Goal: Task Accomplishment & Management: Manage account settings

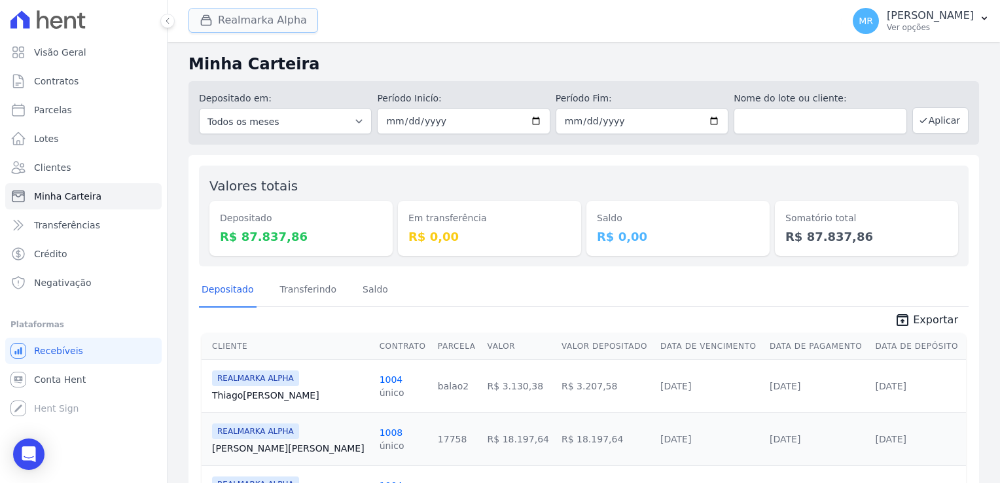
click at [228, 25] on button "Realmarka Alpha" at bounding box center [253, 20] width 130 height 25
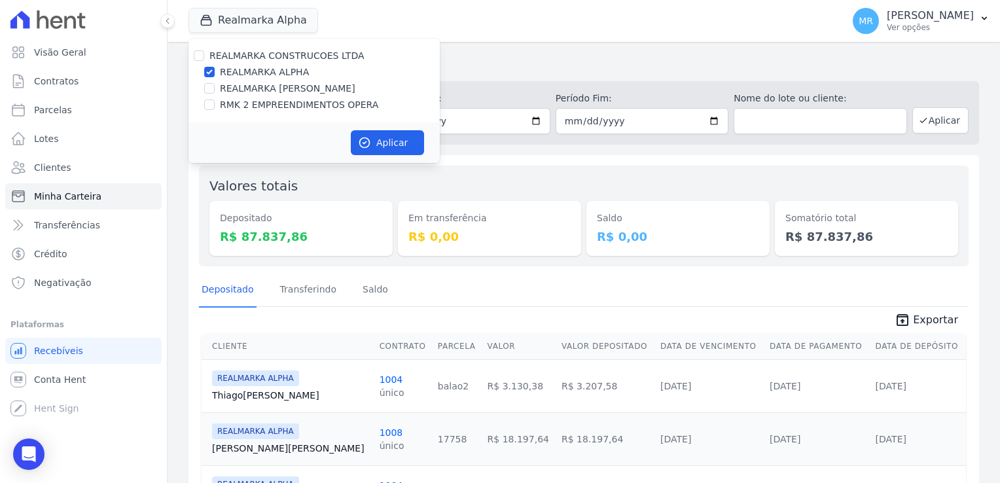
click at [507, 57] on h2 "Minha Carteira" at bounding box center [583, 64] width 791 height 24
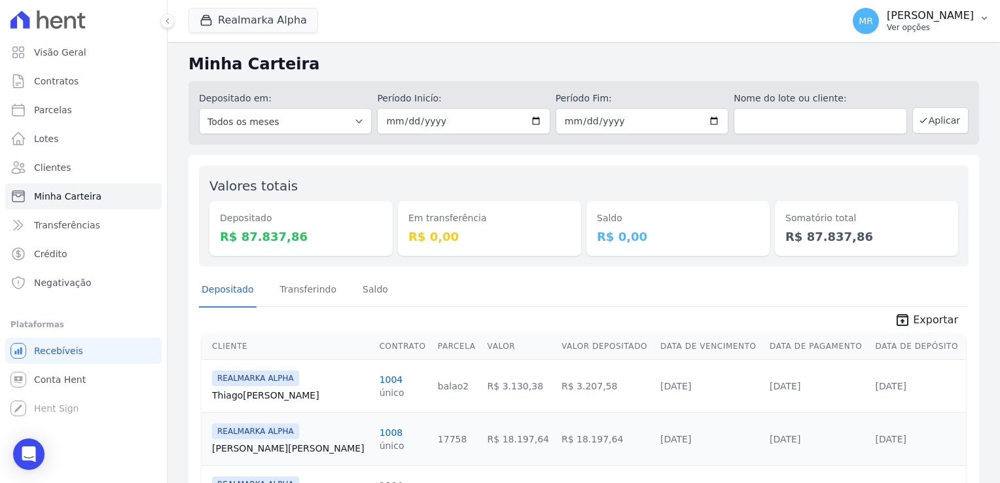
click at [929, 29] on p "Ver opções" at bounding box center [930, 27] width 87 height 10
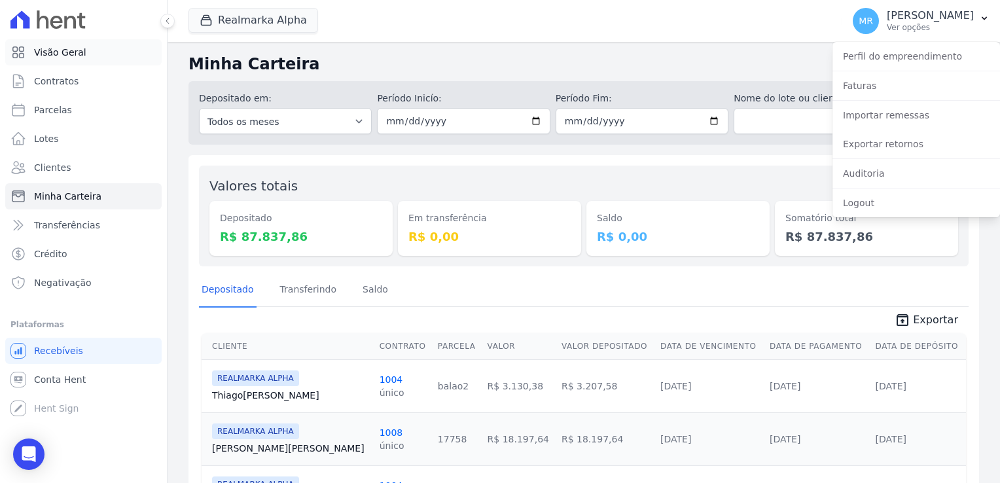
click at [63, 51] on span "Visão Geral" at bounding box center [60, 52] width 52 height 13
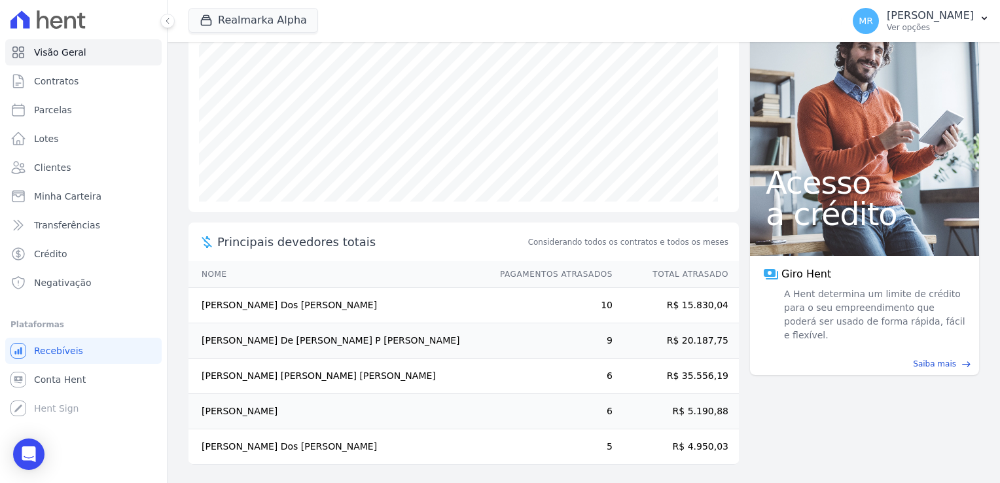
scroll to position [184, 0]
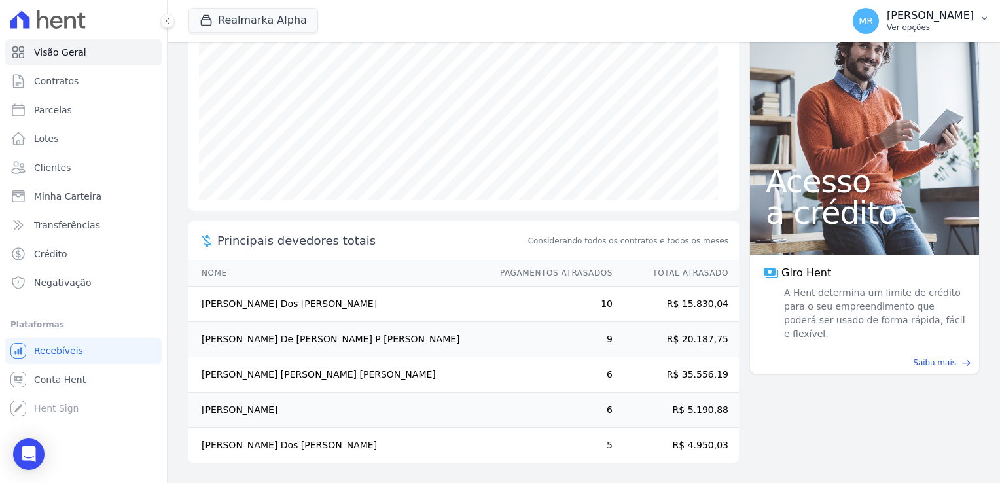
click at [985, 17] on icon "button" at bounding box center [984, 18] width 10 height 10
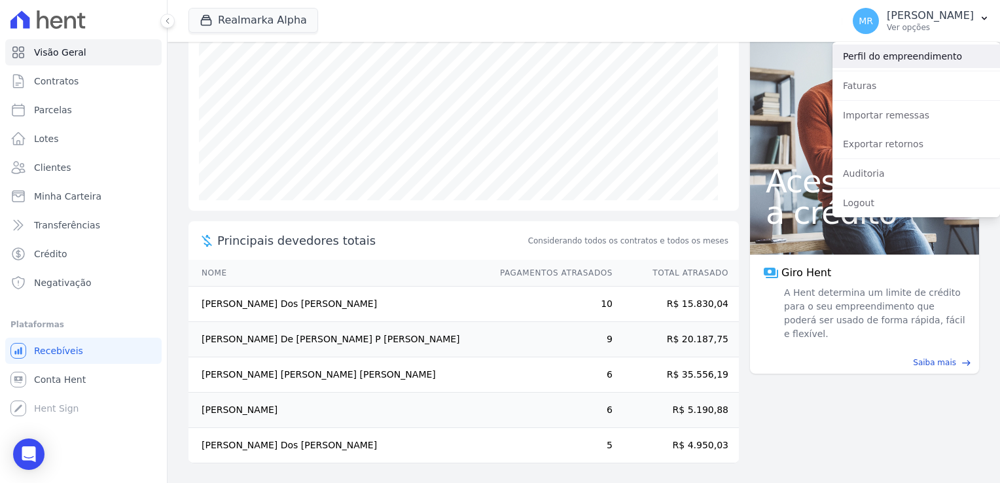
click at [931, 57] on link "Perfil do empreendimento" at bounding box center [916, 57] width 168 height 24
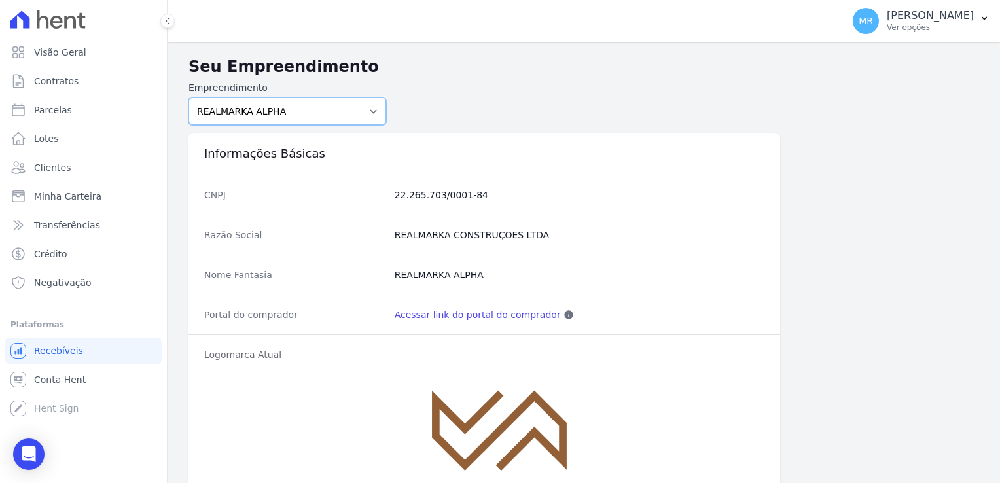
click at [374, 112] on select "REALMARKA ALPHA REALMARKA REALE RMK 2 EMPREENDIMENTOS OPERA" at bounding box center [287, 111] width 198 height 27
select select "76c98966-fbae-428e-aea9-71c3dfcf0e62"
click at [188, 98] on select "REALMARKA ALPHA REALMARKA REALE RMK 2 EMPREENDIMENTOS OPERA" at bounding box center [287, 111] width 198 height 27
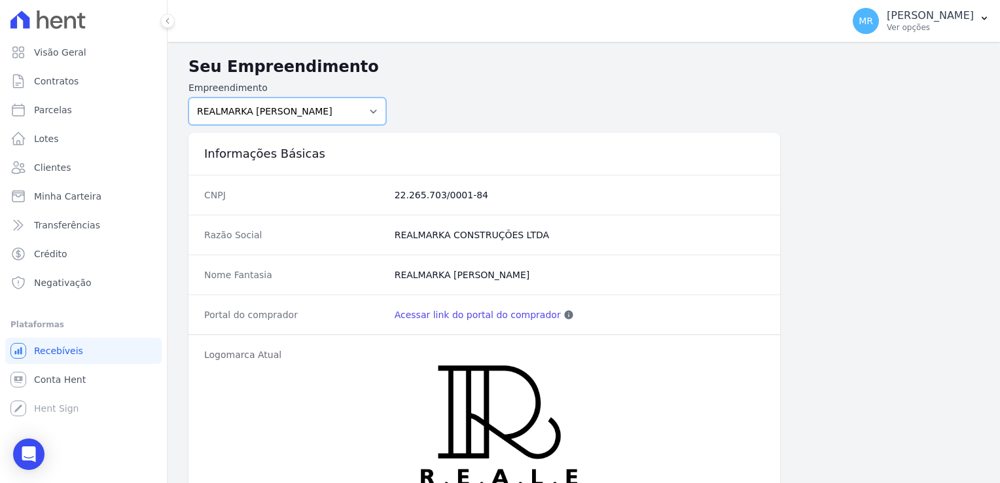
click at [371, 106] on select "REALMARKA ALPHA REALMARKA REALE RMK 2 EMPREENDIMENTOS OPERA" at bounding box center [287, 111] width 198 height 27
click at [372, 111] on select "REALMARKA ALPHA REALMARKA REALE RMK 2 EMPREENDIMENTOS OPERA" at bounding box center [287, 111] width 198 height 27
click at [319, 111] on select "REALMARKA ALPHA REALMARKA REALE RMK 2 EMPREENDIMENTOS OPERA" at bounding box center [287, 111] width 198 height 27
select select "16462f68-d5f3-4053-9b2f-c9981f2a4aae"
click at [188, 98] on select "REALMARKA ALPHA REALMARKA REALE RMK 2 EMPREENDIMENTOS OPERA" at bounding box center [287, 111] width 198 height 27
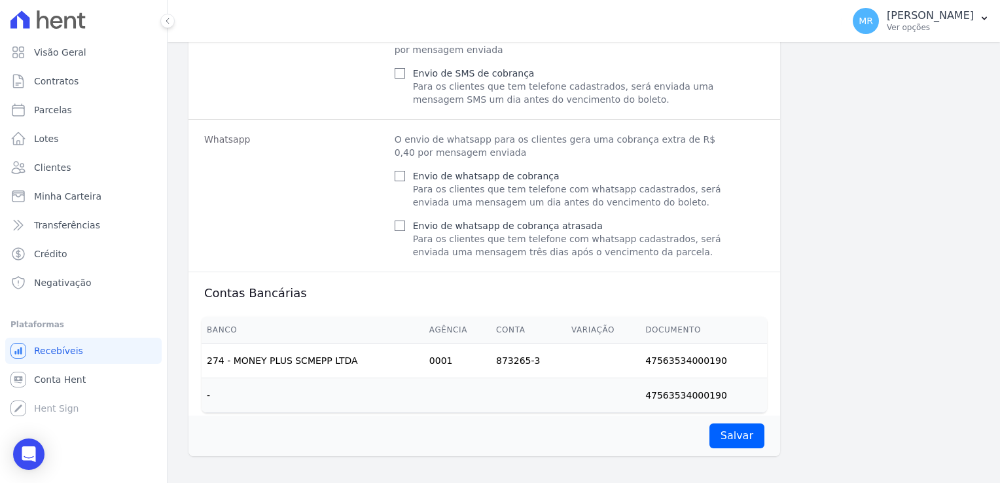
scroll to position [652, 0]
